Goal: Information Seeking & Learning: Learn about a topic

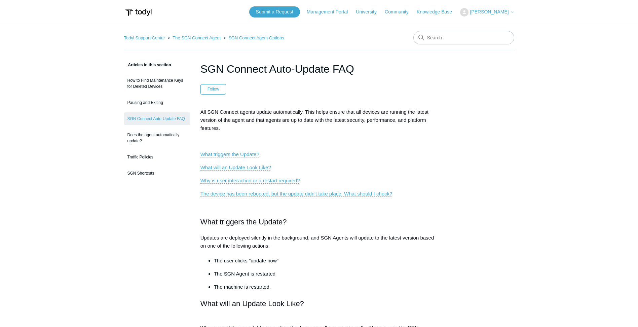
click at [505, 11] on span "[PERSON_NAME]" at bounding box center [489, 11] width 39 height 5
click at [142, 15] on img at bounding box center [138, 12] width 29 height 12
click at [156, 134] on link "Does the agent automatically update?" at bounding box center [157, 137] width 66 height 19
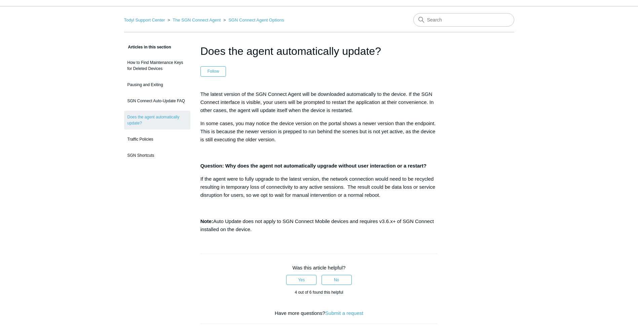
scroll to position [34, 0]
